Goal: Task Accomplishment & Management: Use online tool/utility

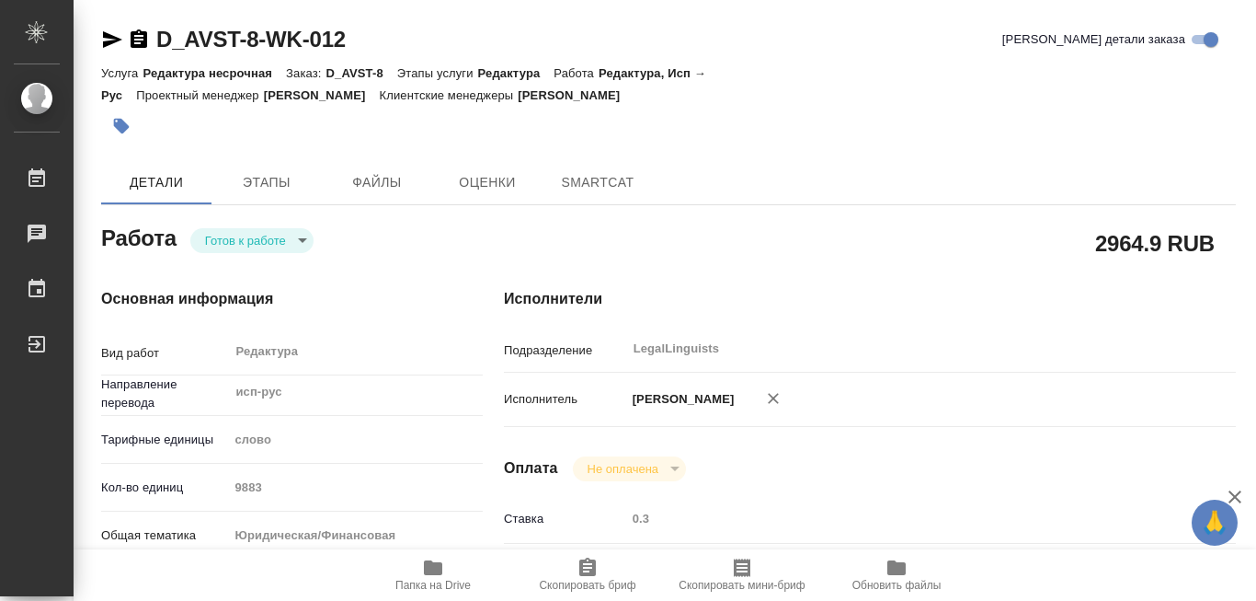
type textarea "x"
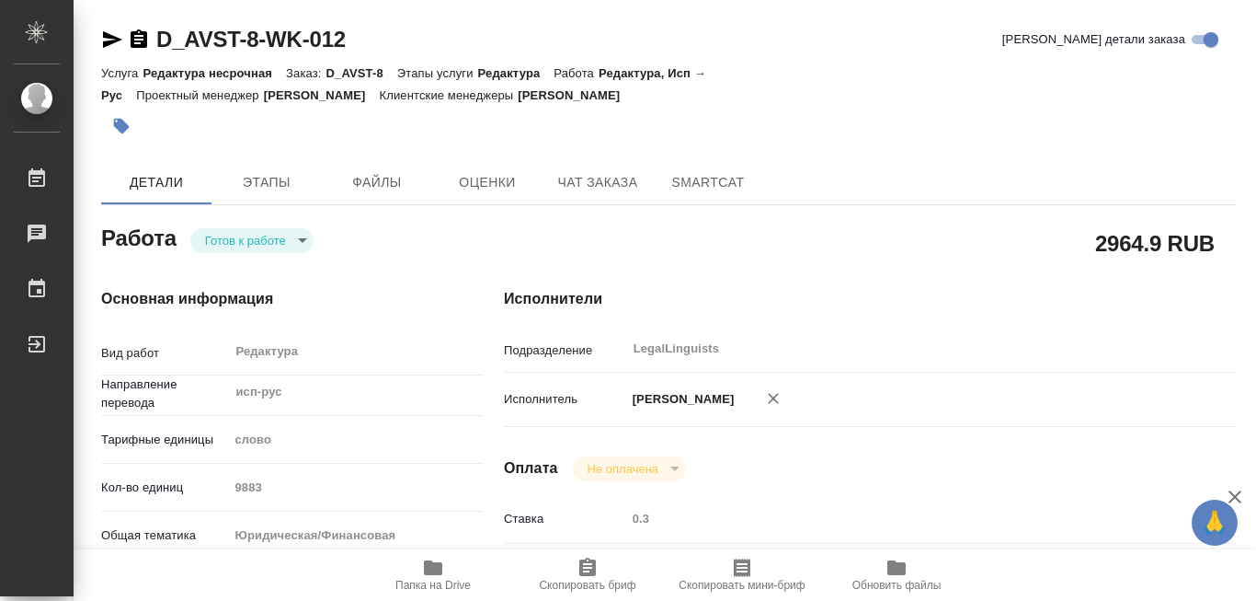
type textarea "x"
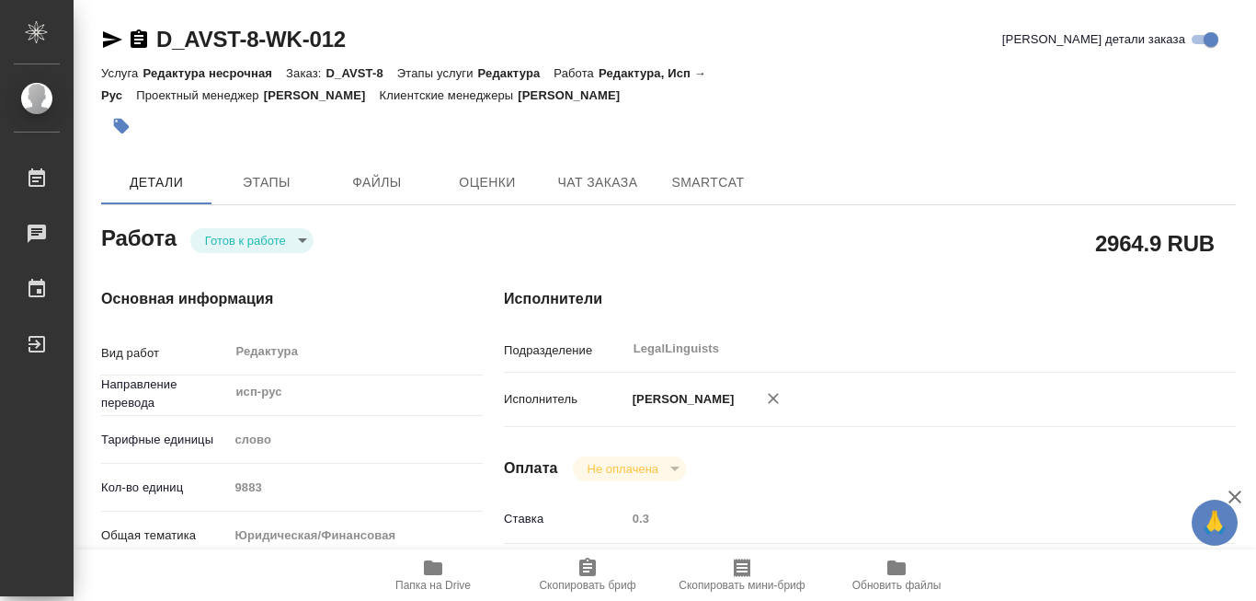
type textarea "x"
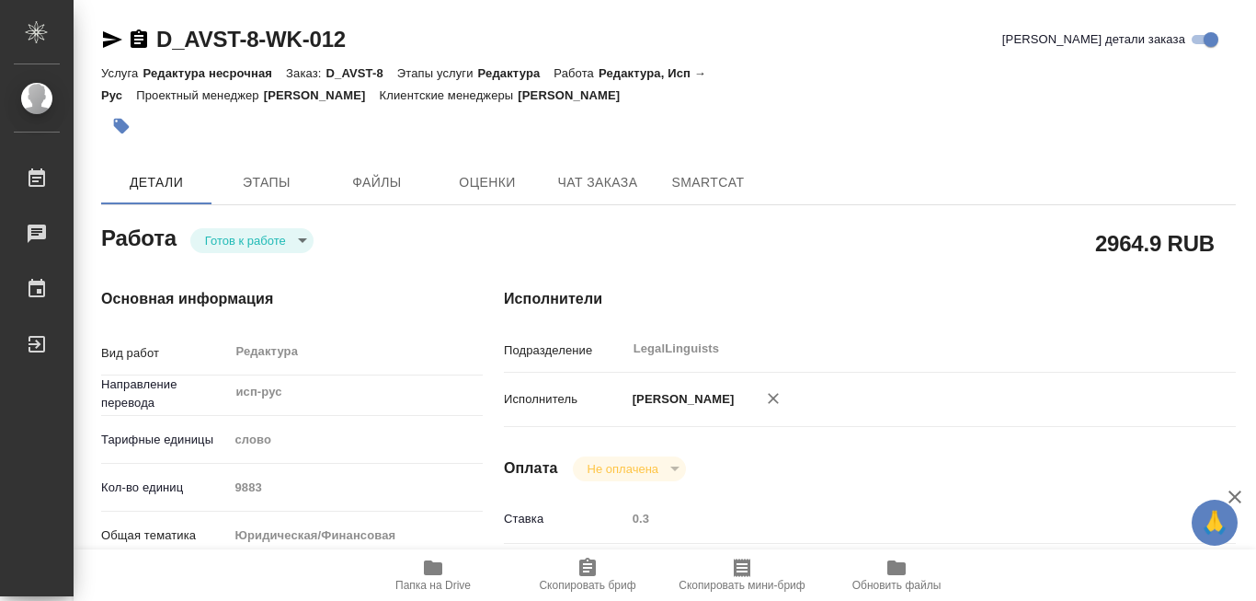
type textarea "x"
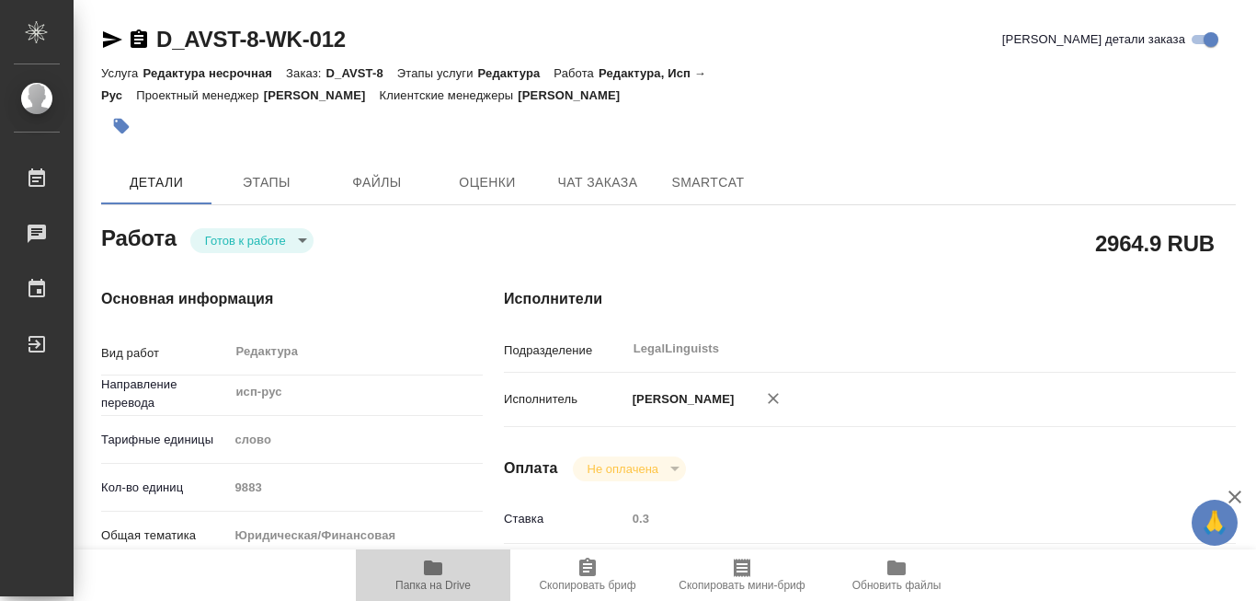
click at [430, 569] on icon "button" at bounding box center [433, 567] width 18 height 15
click at [429, 567] on icon "button" at bounding box center [433, 567] width 18 height 15
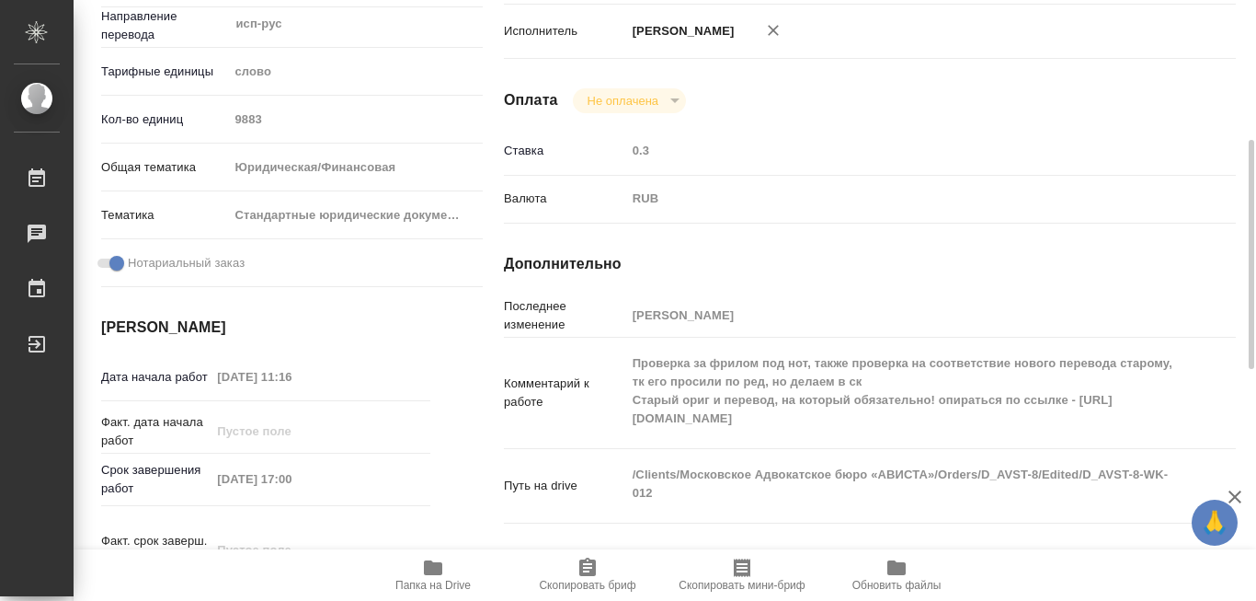
drag, startPoint x: 633, startPoint y: 430, endPoint x: 796, endPoint y: 434, distance: 162.9
click at [786, 433] on textarea "Проверка за фрилом под нот, также проверка на соответствие нового перевода стар…" at bounding box center [900, 391] width 549 height 86
drag, startPoint x: 796, startPoint y: 434, endPoint x: 863, endPoint y: 439, distance: 67.3
click at [844, 434] on textarea "Проверка за фрилом под нот, также проверка на соответствие нового перевода стар…" at bounding box center [900, 391] width 549 height 86
drag, startPoint x: 863, startPoint y: 439, endPoint x: 895, endPoint y: 441, distance: 32.3
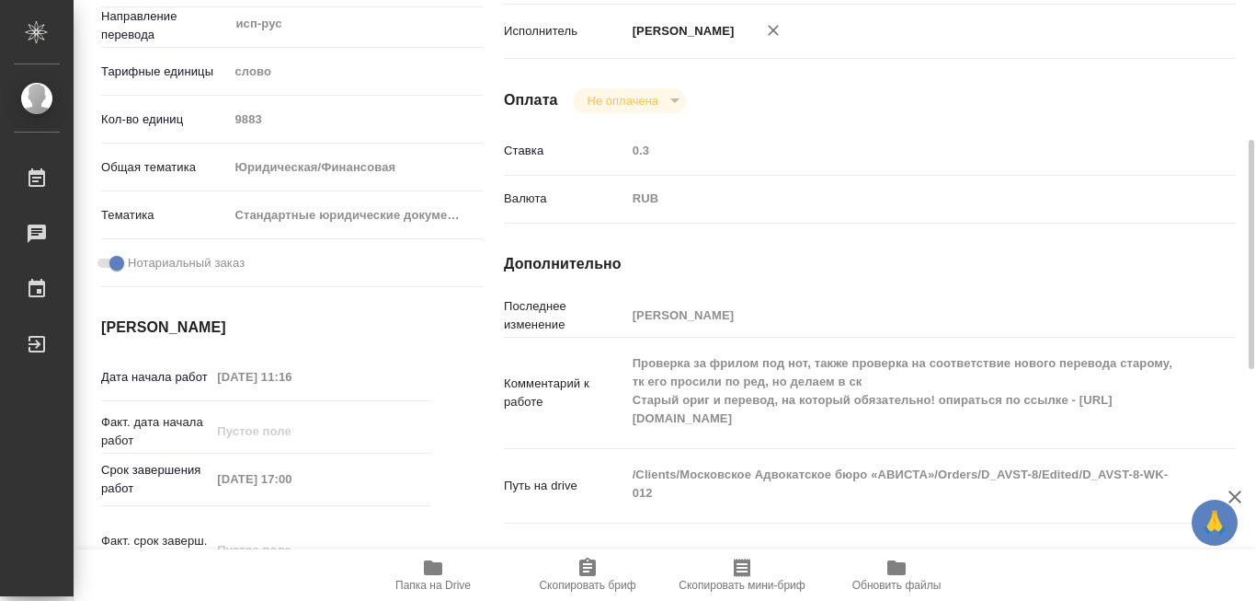
click at [895, 434] on textarea "Проверка за фрилом под нот, также проверка на соответствие нового перевода стар…" at bounding box center [900, 391] width 549 height 86
drag, startPoint x: 631, startPoint y: 429, endPoint x: 910, endPoint y: 436, distance: 278.8
click at [910, 434] on textarea "Проверка за фрилом под нот, также проверка на соответствие нового перевода стар…" at bounding box center [900, 391] width 549 height 86
click at [417, 55] on div "Направление перевода исп-рус ​" at bounding box center [292, 31] width 382 height 48
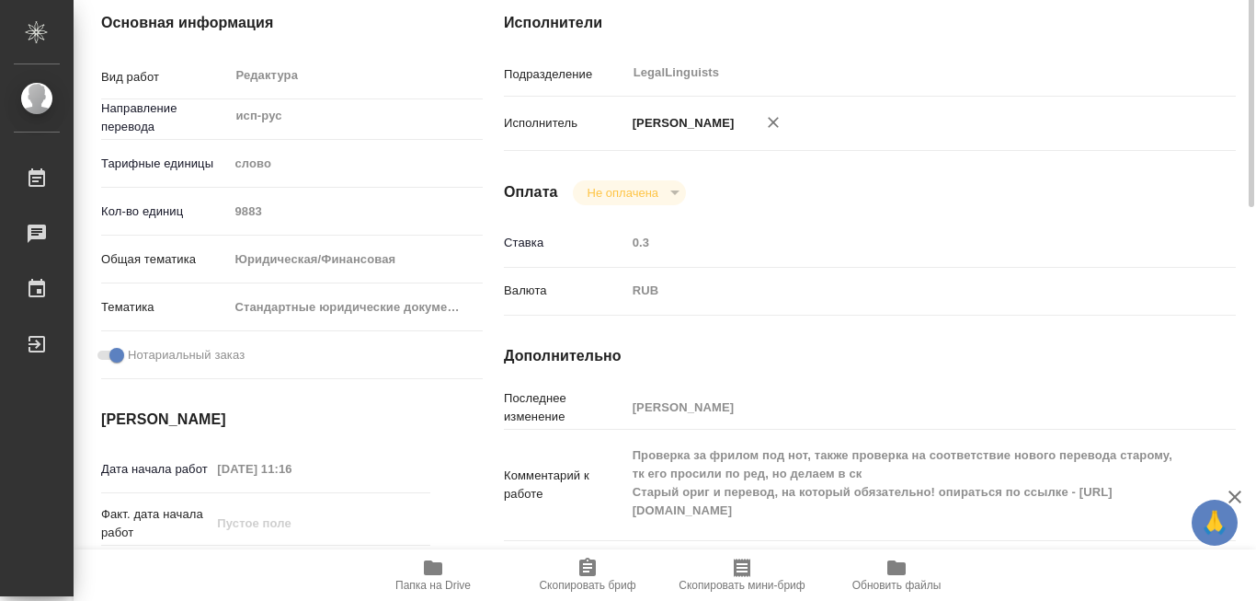
scroll to position [92, 0]
